Goal: Information Seeking & Learning: Check status

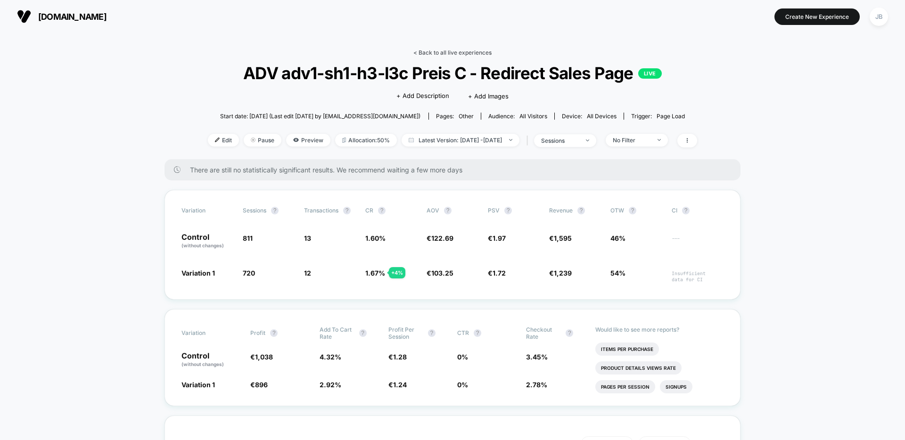
click at [438, 54] on link "< Back to all live experiences" at bounding box center [453, 52] width 78 height 7
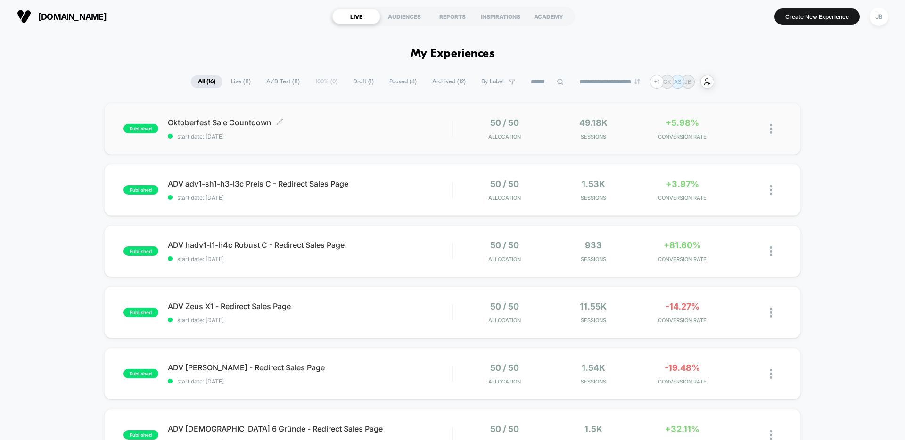
click at [345, 126] on span "Oktoberfest Sale Countdown Click to edit experience details" at bounding box center [310, 122] width 284 height 9
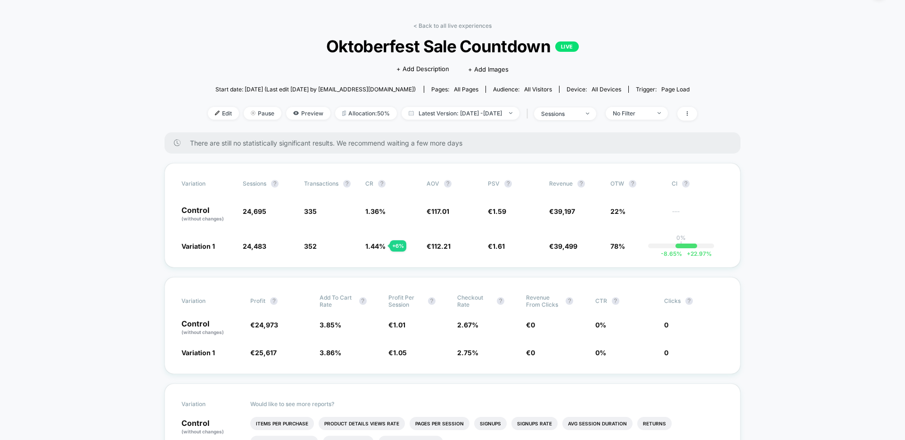
scroll to position [32, 0]
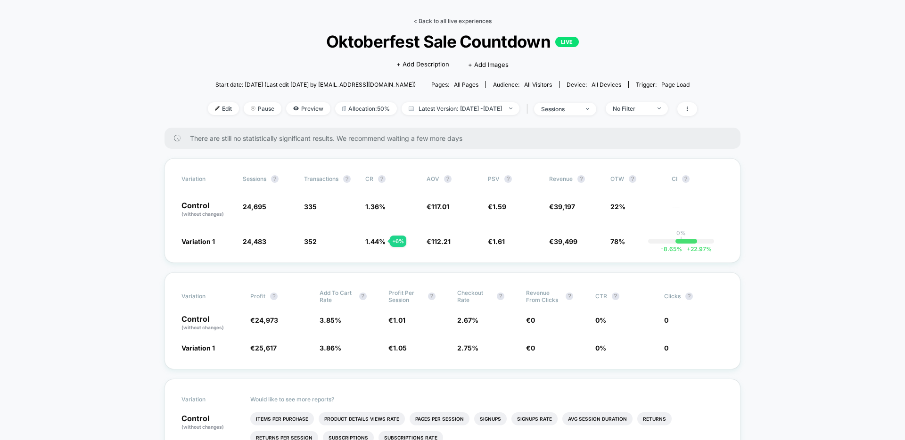
click at [465, 21] on link "< Back to all live experiences" at bounding box center [453, 20] width 78 height 7
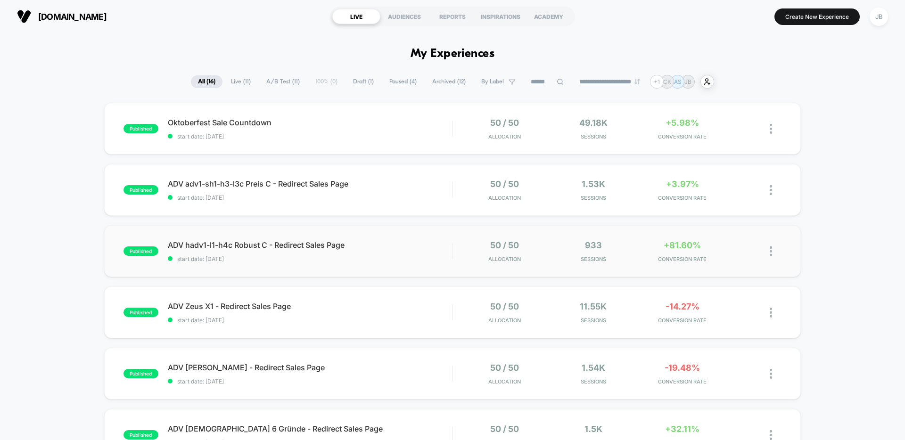
click at [336, 265] on div "published ADV hadv1-l1-h4c Robust C - Redirect Sales Page start date: [DATE] 50…" at bounding box center [452, 251] width 697 height 52
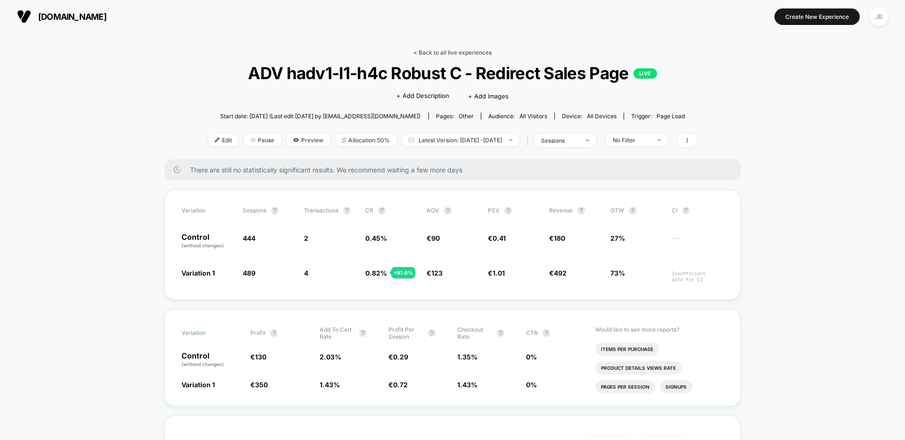
click at [447, 50] on link "< Back to all live experiences" at bounding box center [453, 52] width 78 height 7
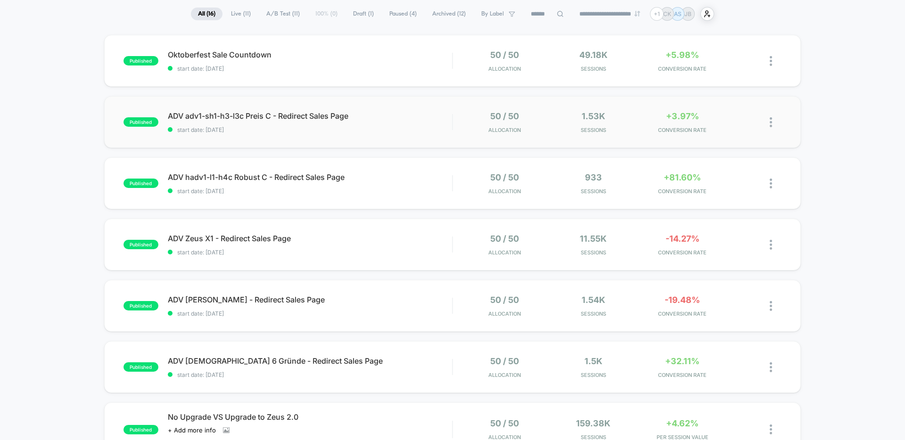
scroll to position [95, 0]
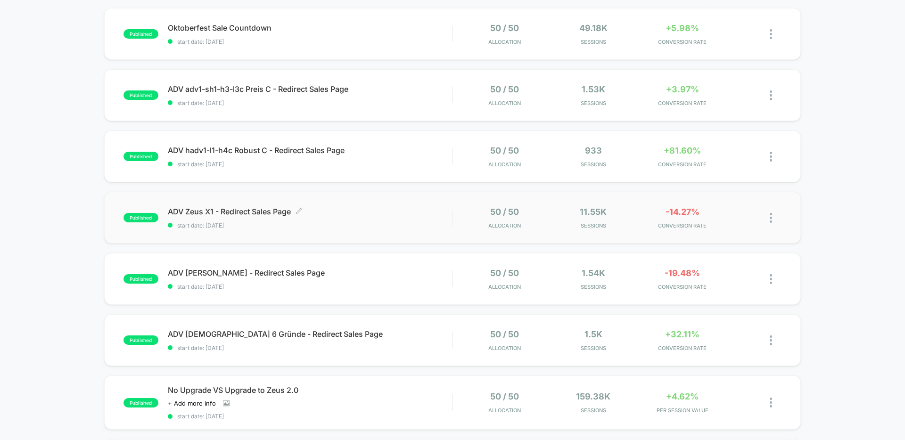
click at [335, 227] on span "start date: [DATE]" at bounding box center [310, 225] width 284 height 7
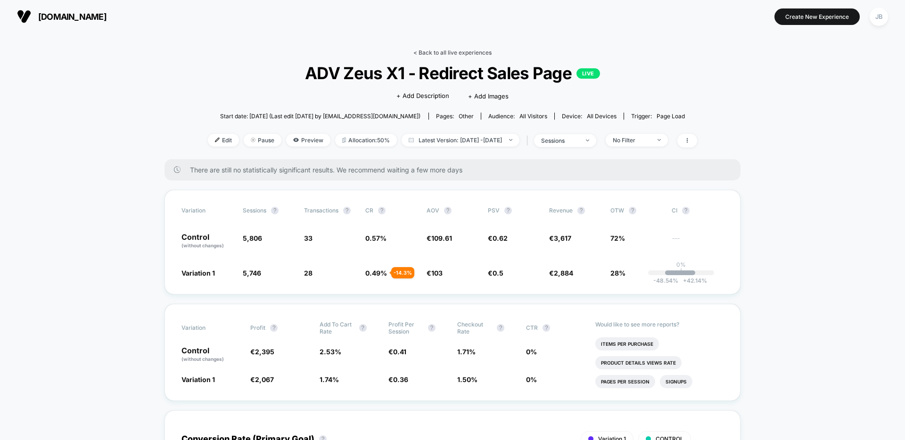
click at [457, 51] on link "< Back to all live experiences" at bounding box center [453, 52] width 78 height 7
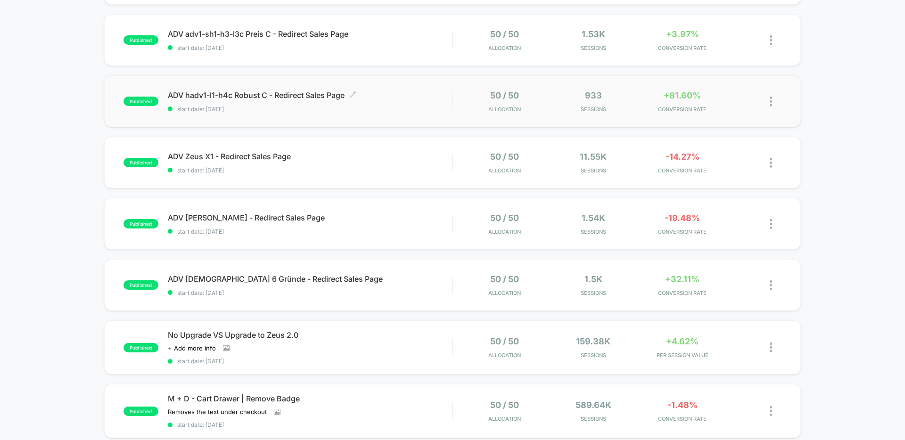
scroll to position [153, 0]
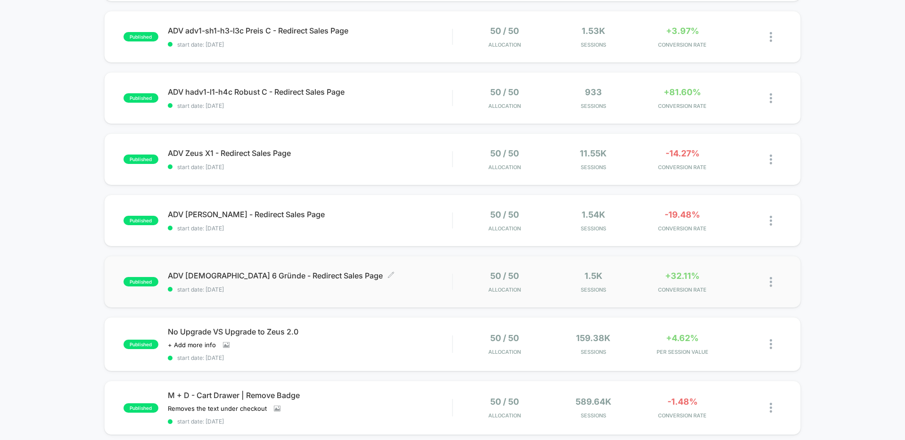
click at [381, 277] on span "ADV [DEMOGRAPHIC_DATA] 6 Gründe - Redirect Sales Page Click to edit experience …" at bounding box center [310, 275] width 284 height 9
